Goal: Information Seeking & Learning: Learn about a topic

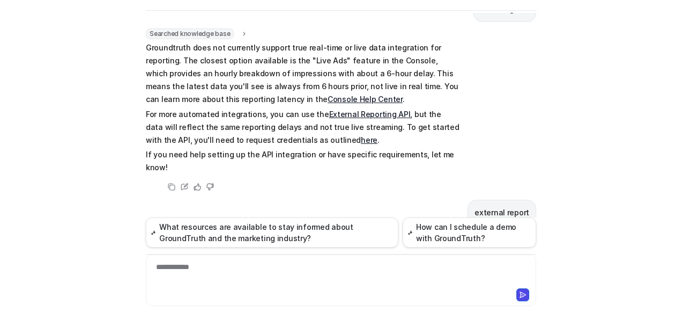
scroll to position [318, 0]
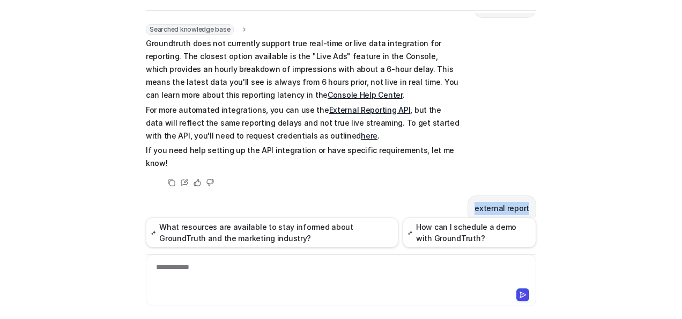
drag, startPoint x: 474, startPoint y: 169, endPoint x: 529, endPoint y: 167, distance: 55.3
click at [529, 195] on div "external report" at bounding box center [502, 208] width 69 height 26
copy p "external report"
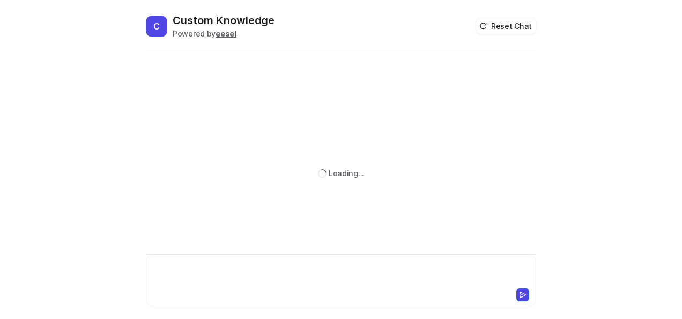
click at [258, 268] on div at bounding box center [342, 273] width 386 height 25
paste div
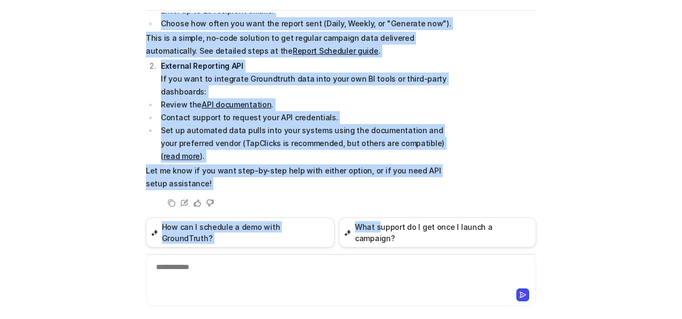
scroll to position [444, 0]
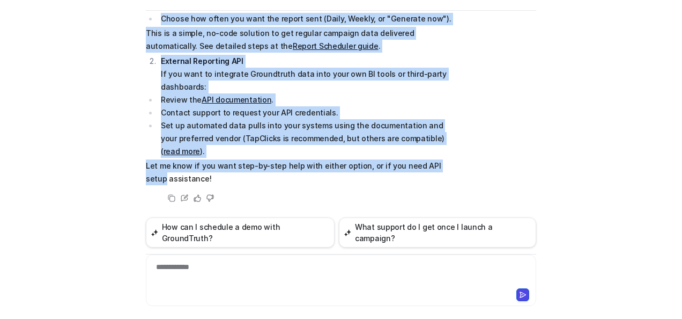
drag, startPoint x: 158, startPoint y: 61, endPoint x: 438, endPoint y: 173, distance: 301.6
click at [438, 173] on span "You have two great options for automatically integrating Groundtruth reporting:…" at bounding box center [303, 46] width 314 height 278
copy span "Use the Report Scheduler Set up automated email delivery of custom reports from…"
